Goal: Information Seeking & Learning: Learn about a topic

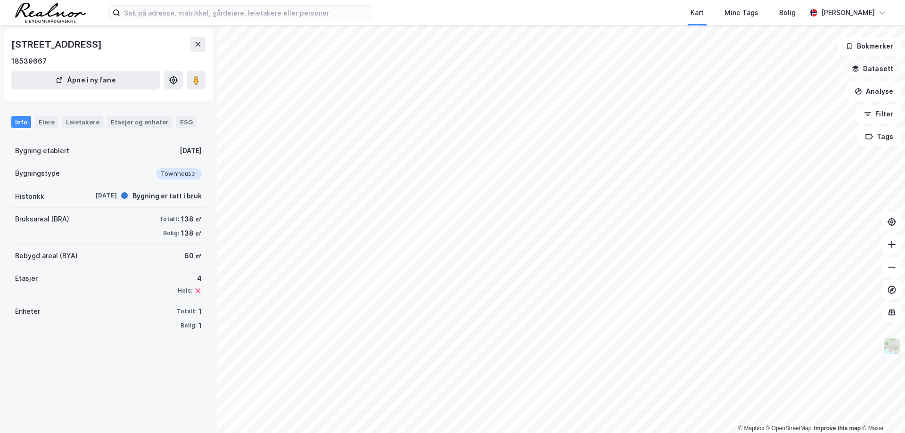
click at [871, 65] on button "Datasett" at bounding box center [871, 68] width 57 height 19
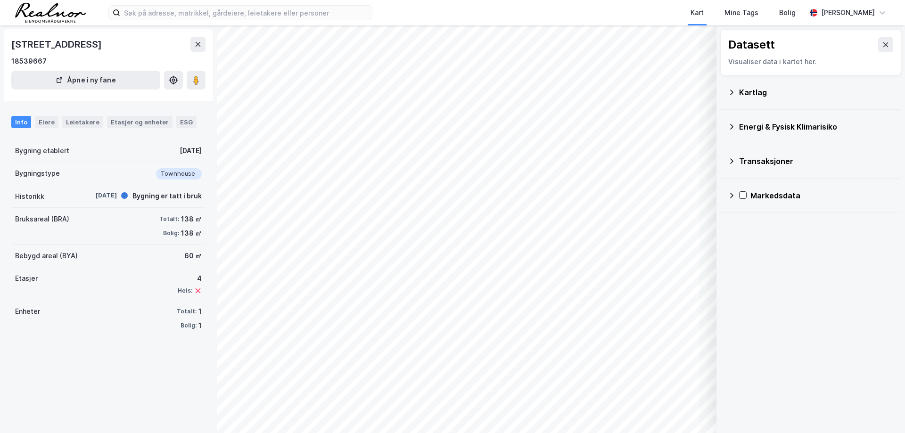
click at [785, 160] on div "Transaksjoner" at bounding box center [816, 160] width 155 height 11
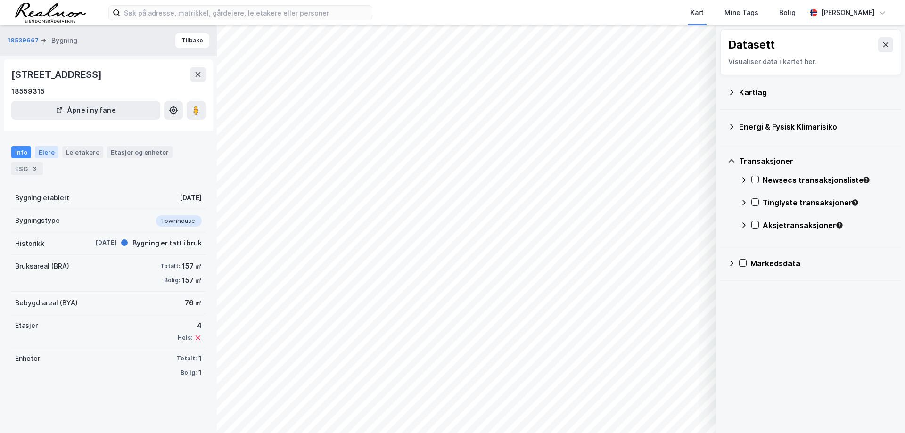
click at [46, 153] on div "Eiere" at bounding box center [47, 152] width 24 height 12
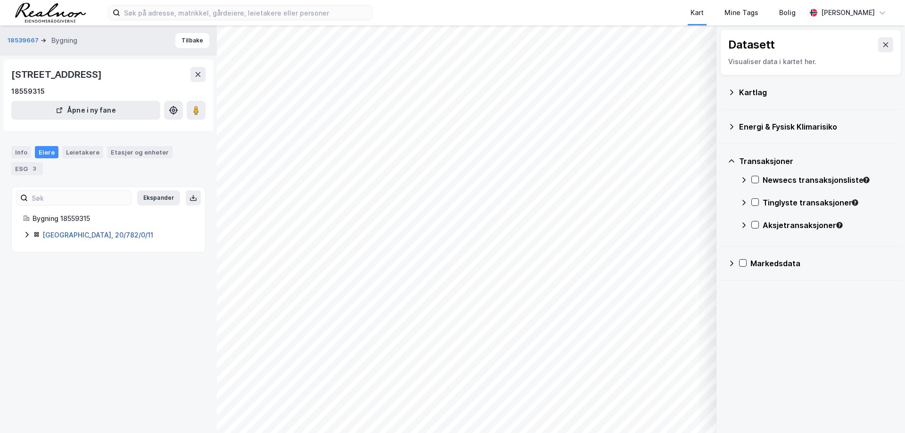
click at [78, 234] on link "[GEOGRAPHIC_DATA], 20/782/0/11" at bounding box center [97, 235] width 111 height 8
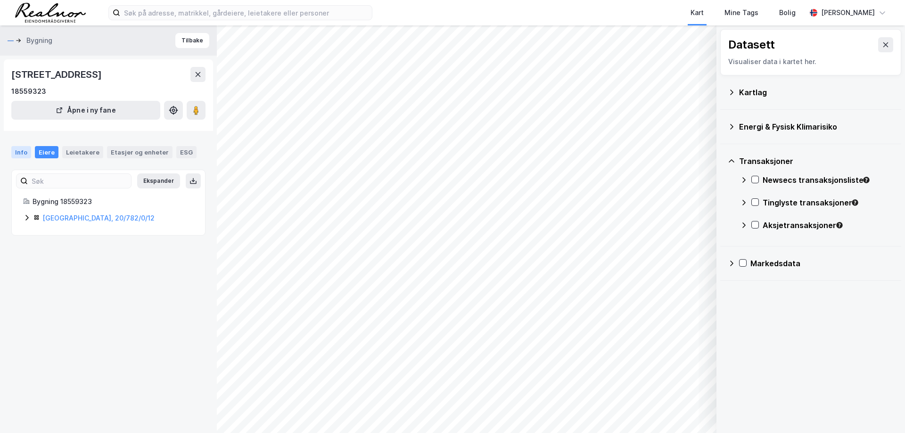
click at [23, 149] on div "Info" at bounding box center [21, 152] width 20 height 12
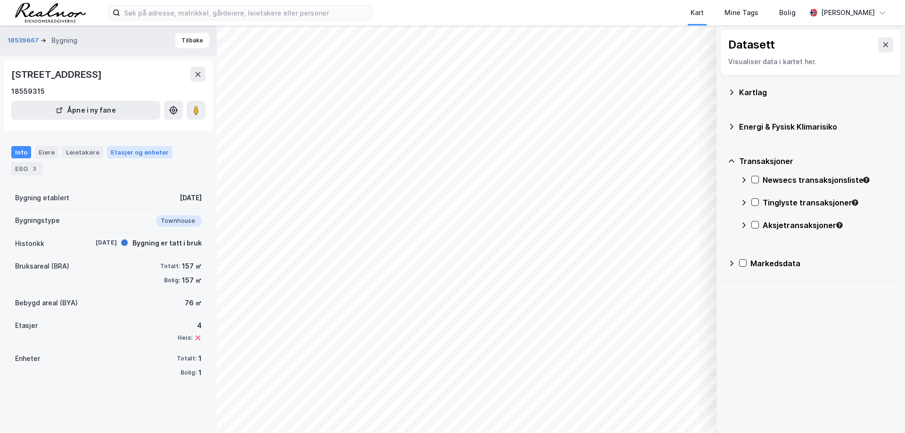
click at [127, 154] on div "Etasjer og enheter" at bounding box center [140, 152] width 58 height 8
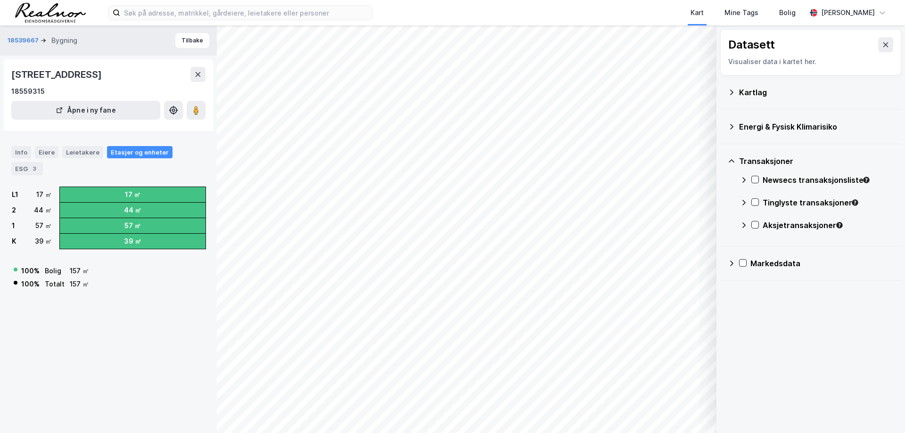
click at [120, 355] on div "18539667 Bygning Tilbake [STREET_ADDRESS], [GEOGRAPHIC_DATA] 18559315 Åpne i ny…" at bounding box center [108, 229] width 217 height 408
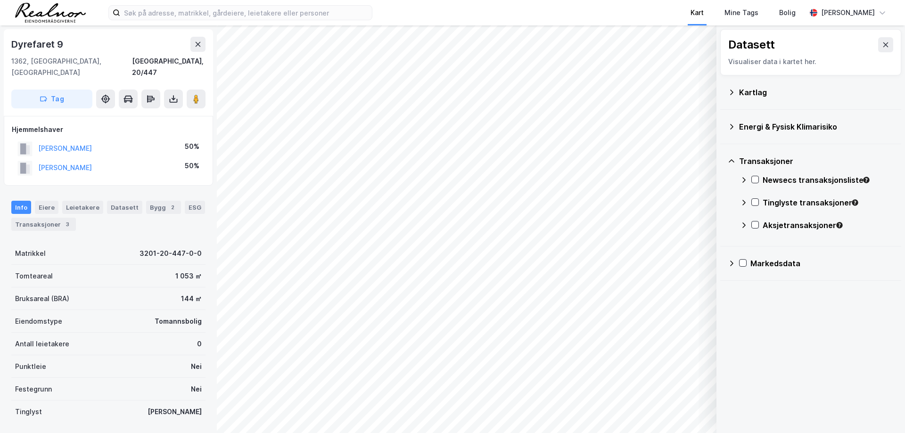
scroll to position [1, 0]
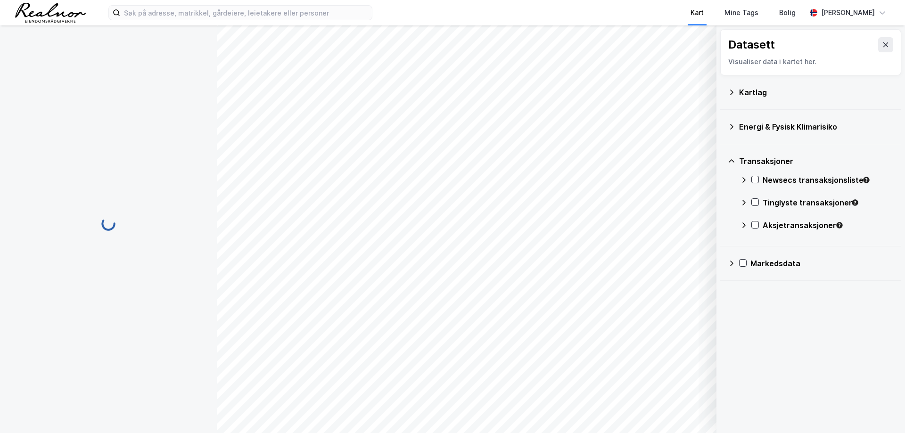
scroll to position [1, 0]
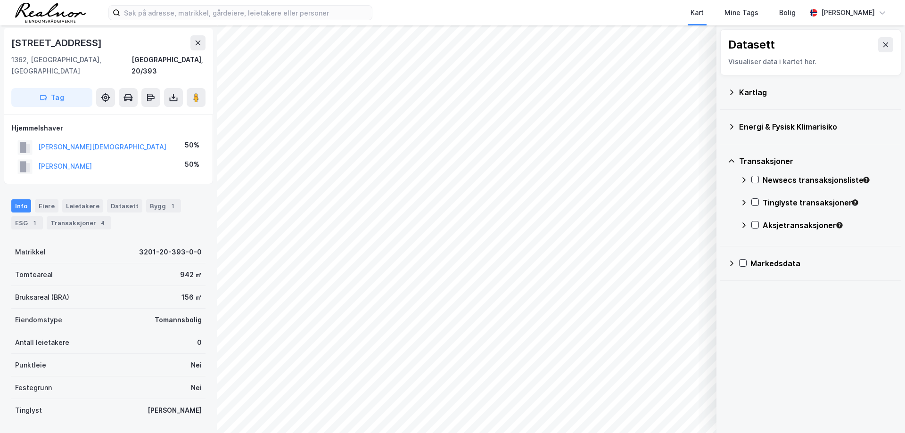
scroll to position [1, 0]
click at [83, 216] on div "Transaksjoner 4" at bounding box center [79, 222] width 65 height 13
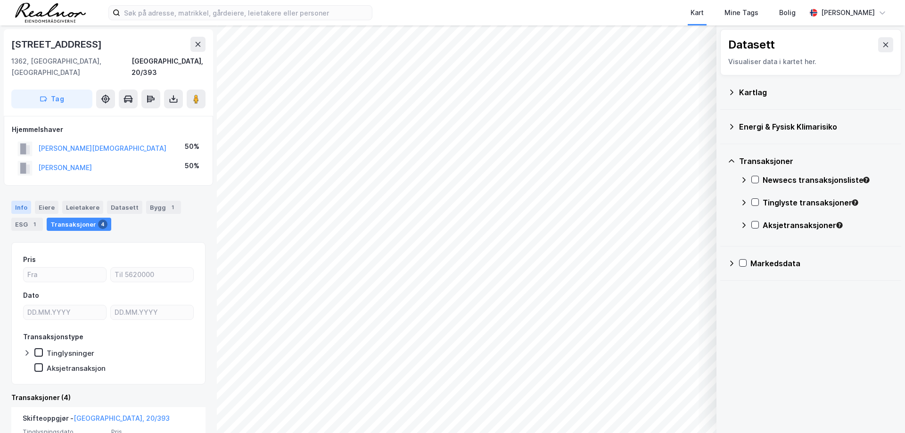
click at [25, 201] on div "Info" at bounding box center [21, 207] width 20 height 13
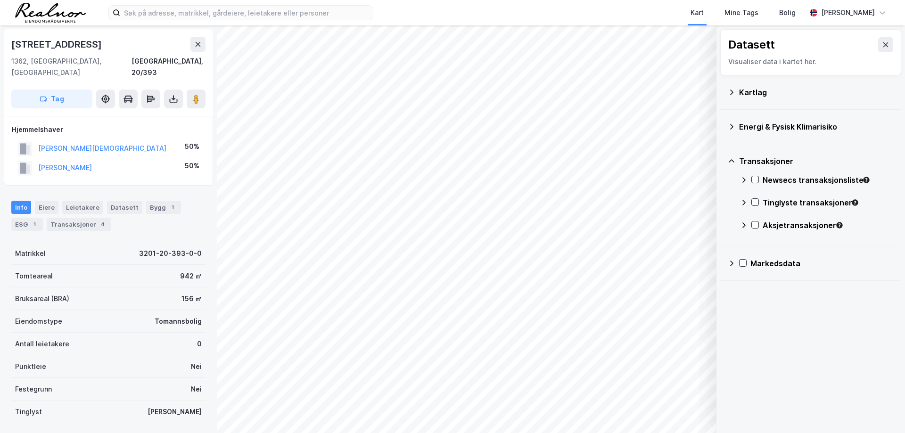
scroll to position [47, 0]
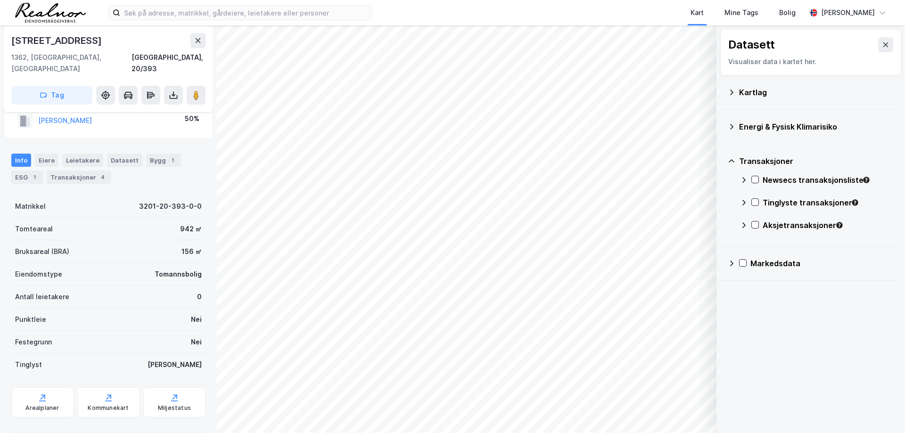
click at [402, 433] on html "Kart Mine Tags Bolig [PERSON_NAME] © Mapbox © OpenStreetMap Improve this map © …" at bounding box center [452, 216] width 905 height 433
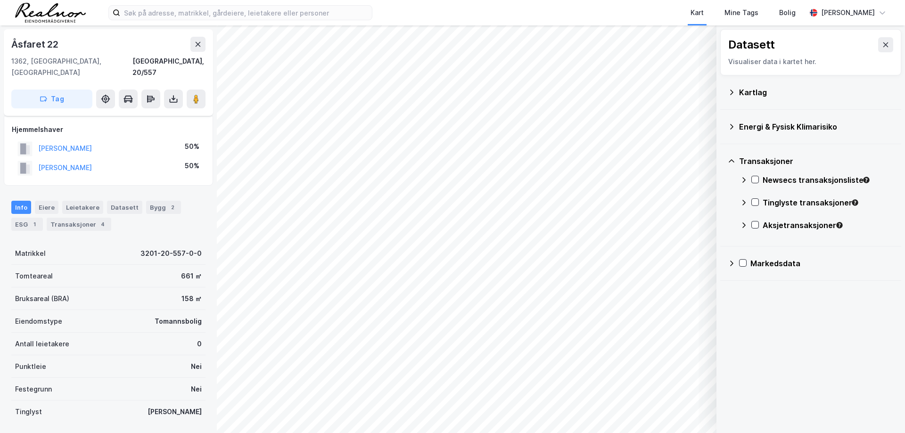
scroll to position [47, 0]
drag, startPoint x: 57, startPoint y: 211, endPoint x: 67, endPoint y: 214, distance: 10.4
click at [57, 218] on div "Transaksjoner 4" at bounding box center [43, 224] width 65 height 13
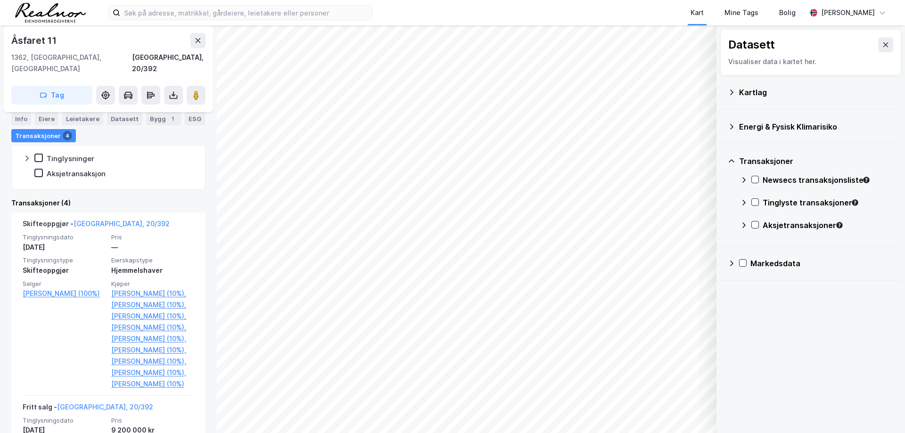
scroll to position [47, 0]
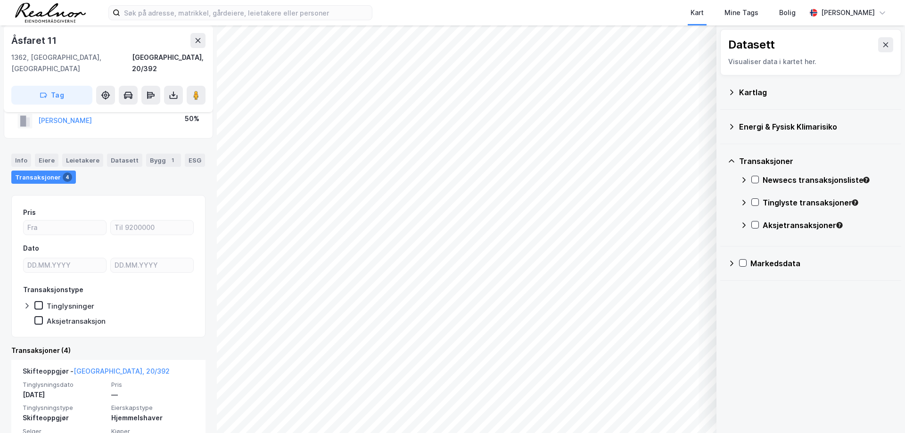
click at [559, 4] on div "Kart Mine Tags Bolig [PERSON_NAME] © Mapbox © OpenStreetMap Improve this map © …" at bounding box center [452, 216] width 905 height 433
